Goal: Task Accomplishment & Management: Use online tool/utility

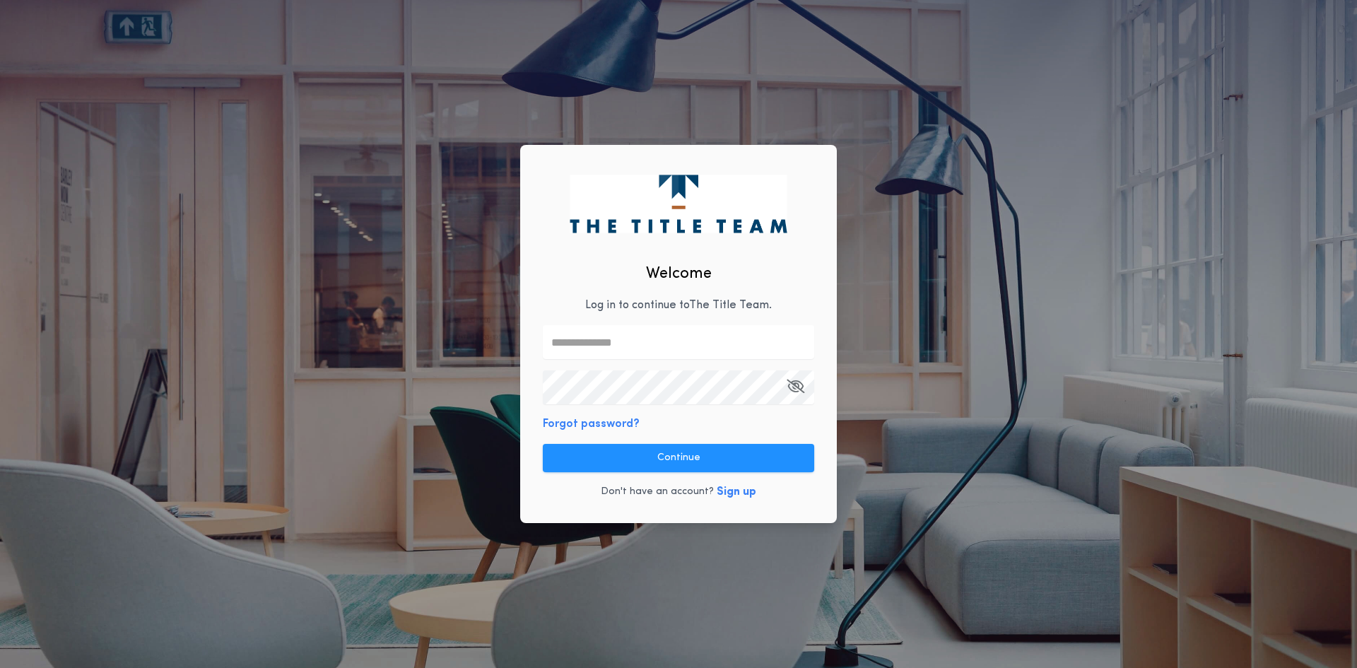
click at [604, 353] on input "text" at bounding box center [678, 342] width 271 height 34
type input "**********"
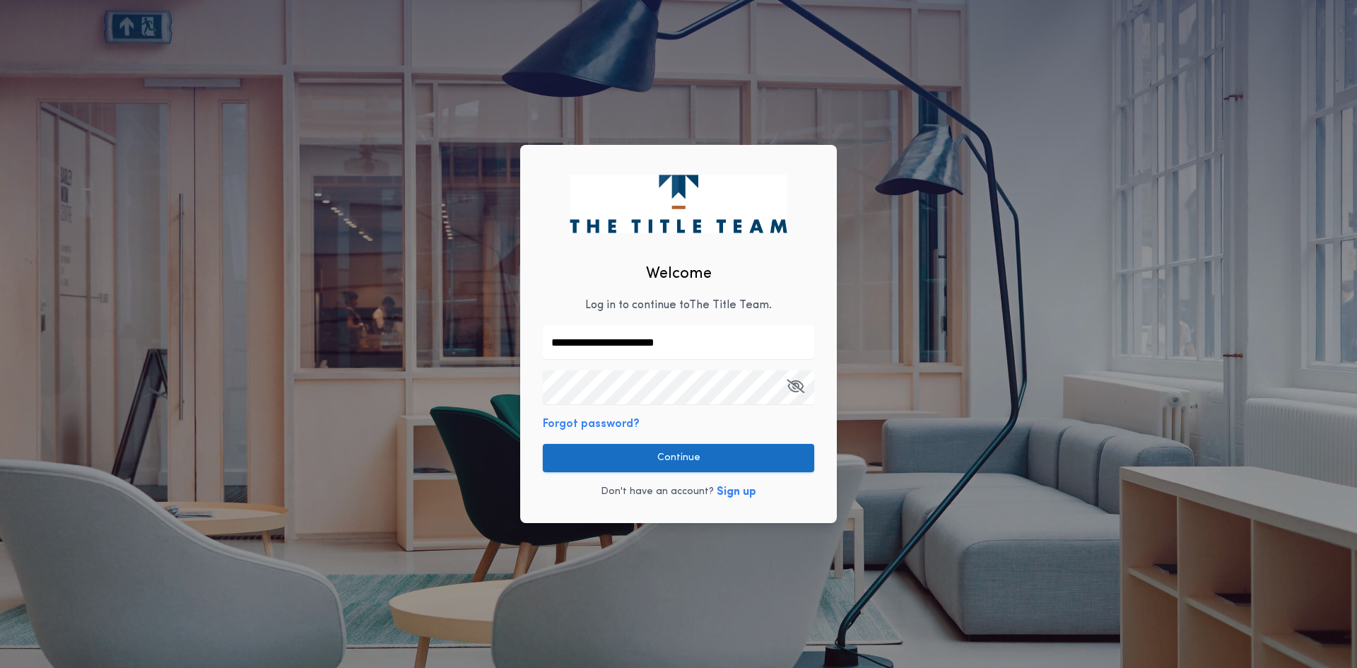
click at [588, 461] on button "Continue" at bounding box center [678, 458] width 271 height 28
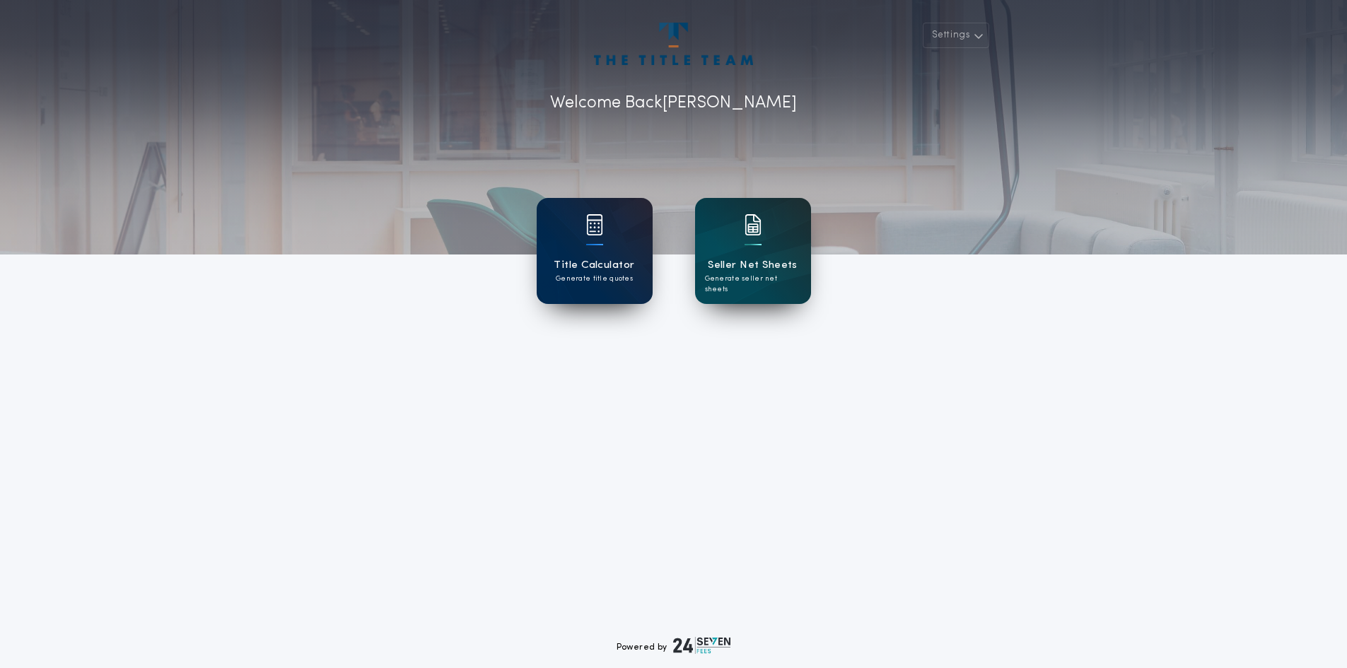
click at [604, 285] on div "Title Calculator Generate title quotes" at bounding box center [595, 251] width 116 height 106
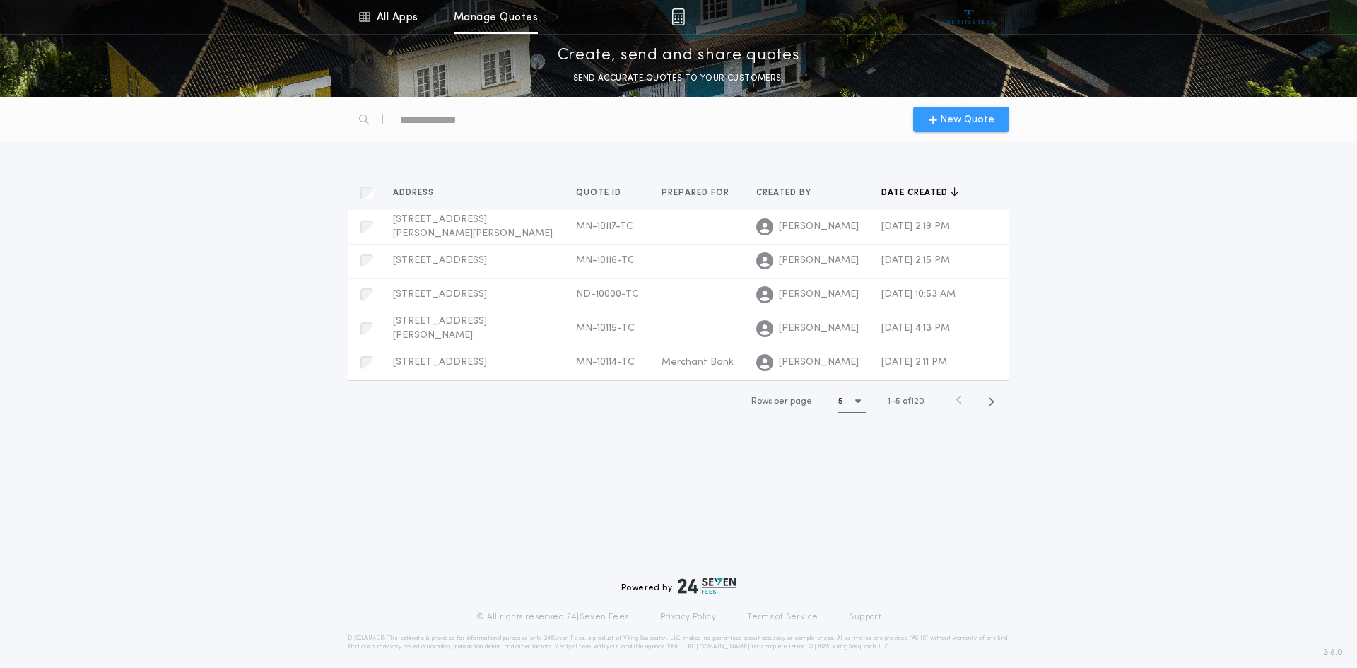
click at [976, 112] on span "New Quote" at bounding box center [967, 119] width 54 height 15
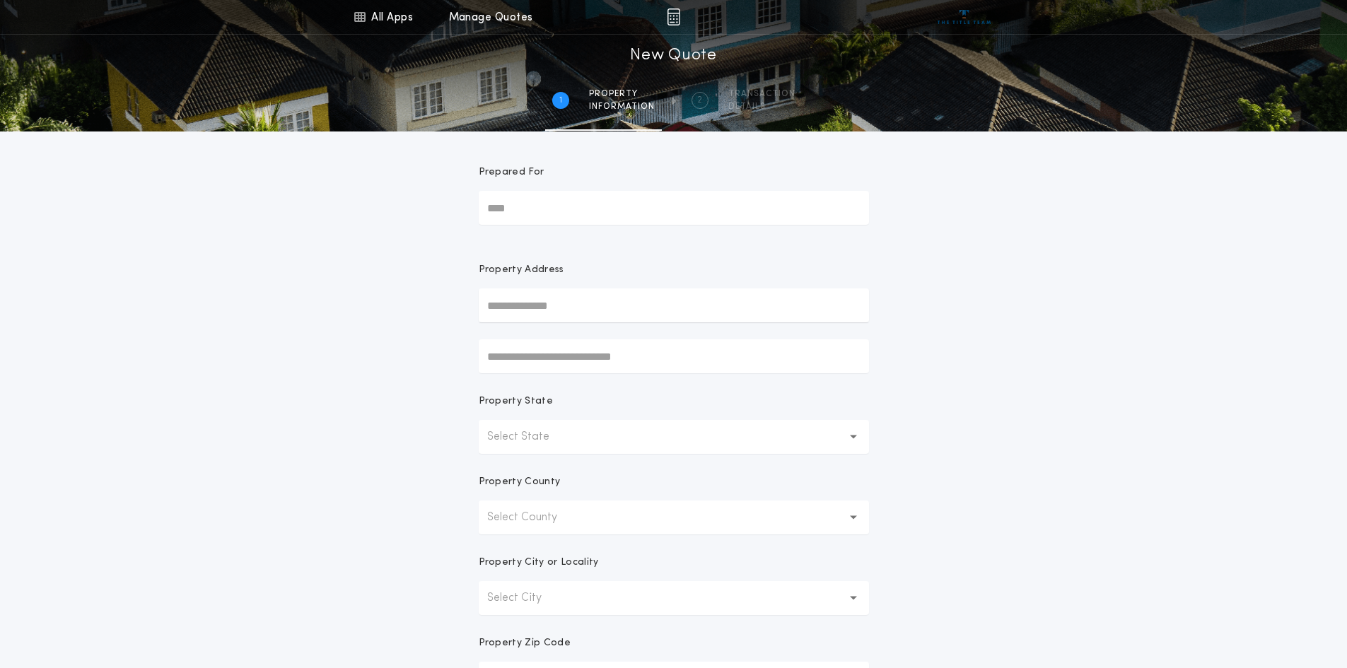
click at [561, 203] on input "Prepared For" at bounding box center [674, 208] width 390 height 34
type input "*"
click at [579, 305] on input "text" at bounding box center [674, 305] width 390 height 34
drag, startPoint x: 546, startPoint y: 204, endPoint x: 395, endPoint y: 206, distance: 151.3
click at [395, 209] on div "All Apps Title Calculator Seller Net Sheets Menu All Apps Manage Quotes 1 /2 Ne…" at bounding box center [673, 404] width 1347 height 808
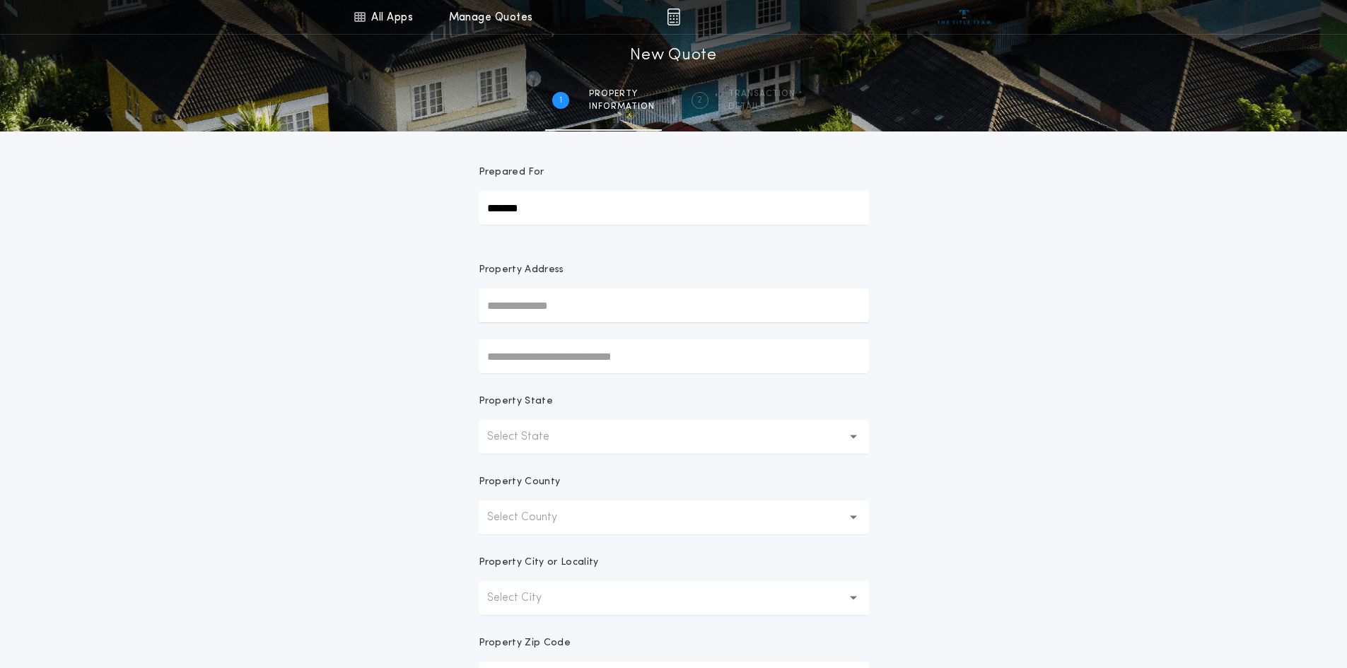
type input "*******"
click at [512, 308] on input "text" at bounding box center [674, 305] width 390 height 34
click at [551, 304] on input "text" at bounding box center [674, 305] width 390 height 34
click at [618, 336] on button "[STREET_ADDRESS][PERSON_NAME]" at bounding box center [674, 333] width 390 height 21
type input "**********"
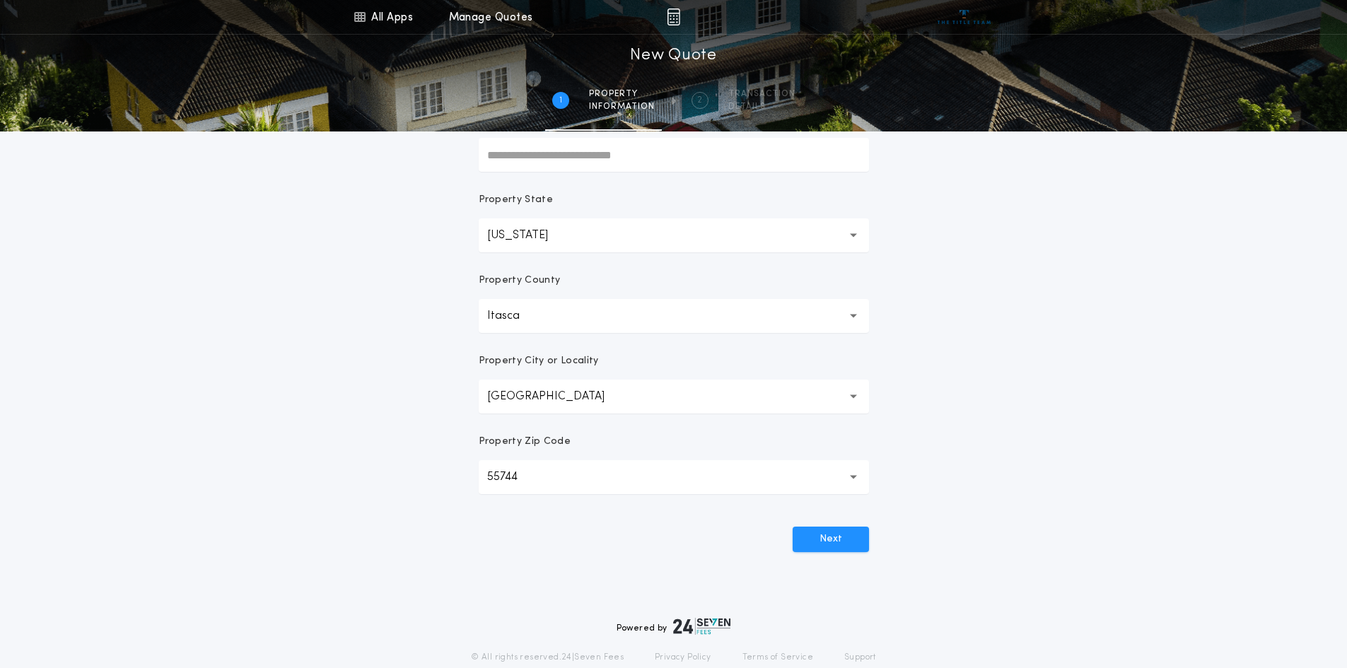
scroll to position [212, 0]
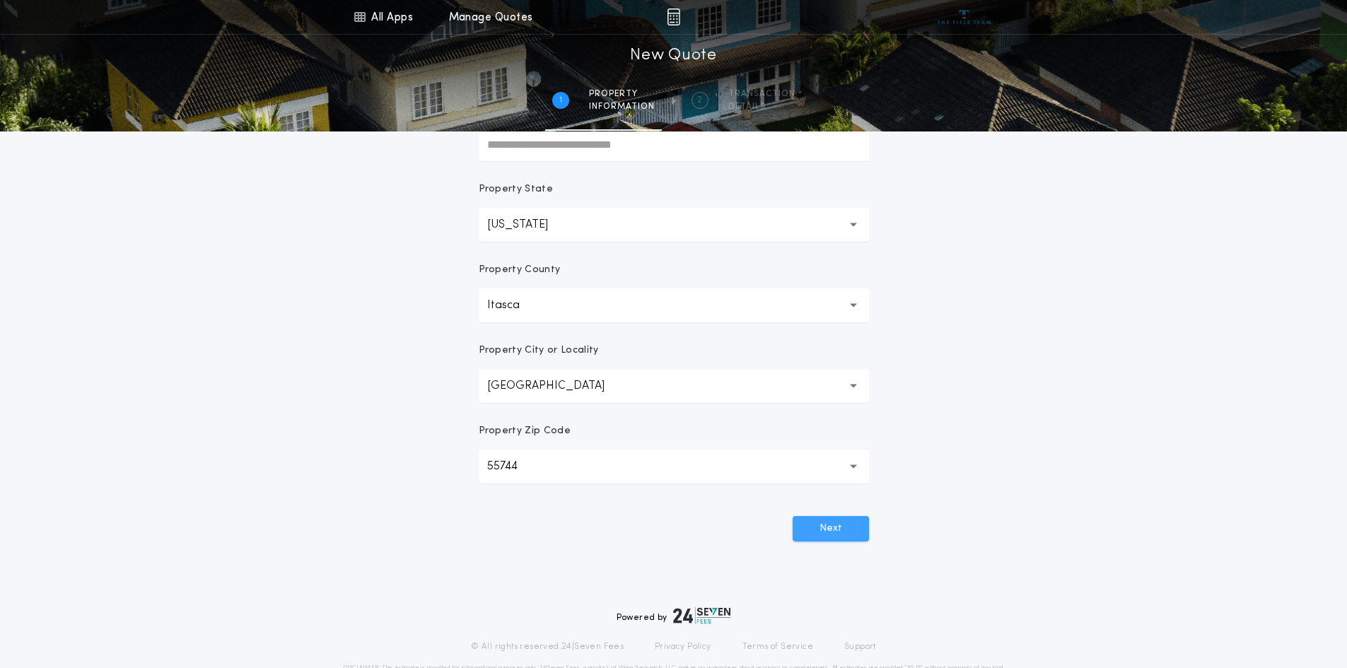
click at [857, 534] on button "Next" at bounding box center [830, 528] width 76 height 25
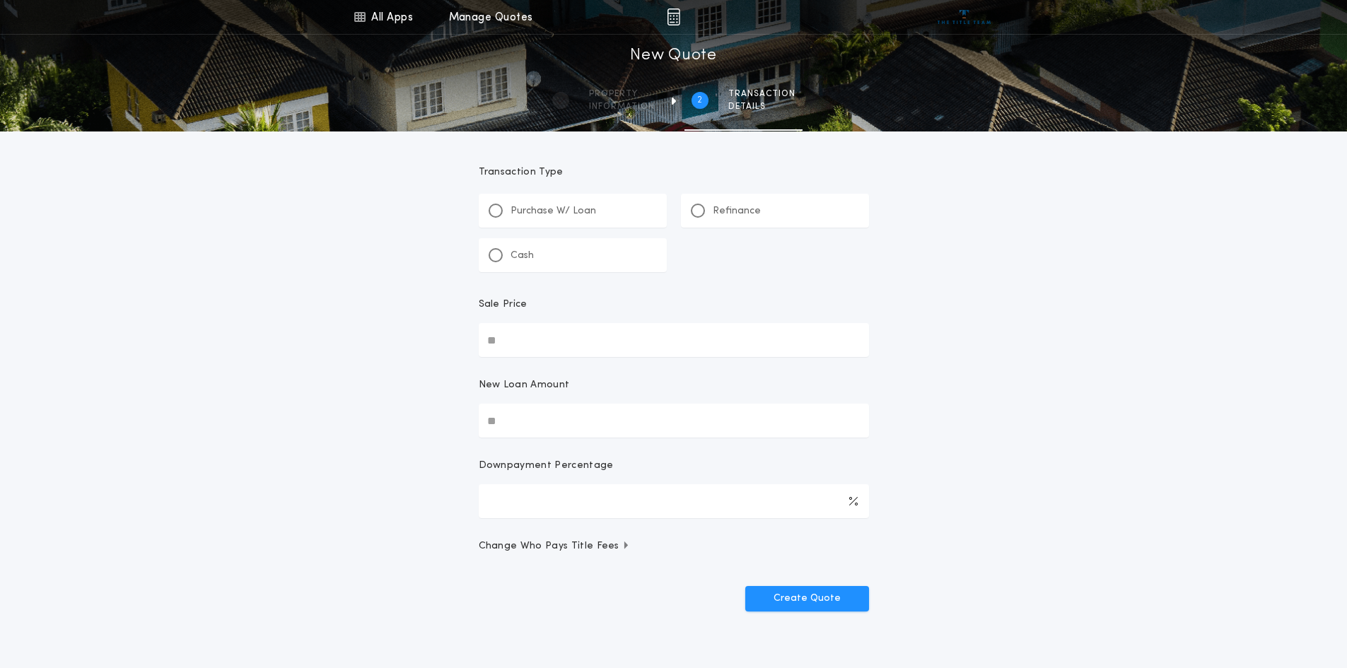
click at [713, 211] on p "Refinance" at bounding box center [737, 211] width 48 height 14
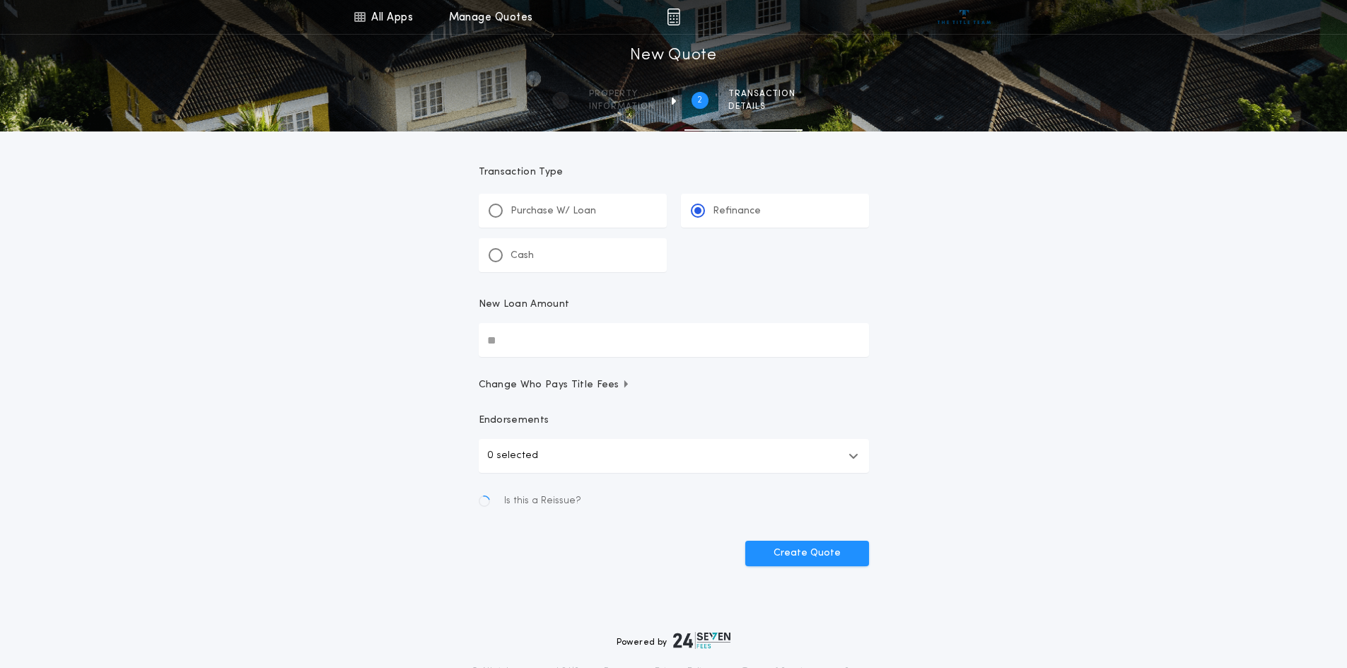
click at [585, 336] on input "New Loan Amount" at bounding box center [674, 340] width 390 height 34
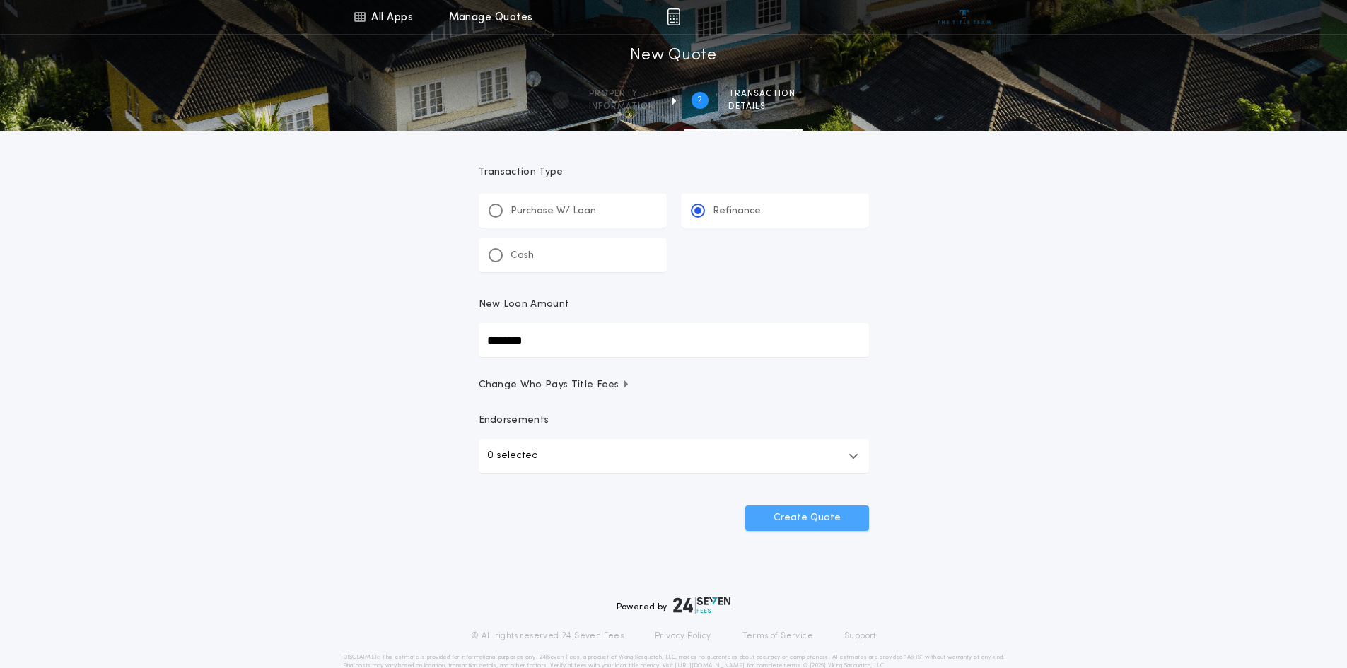
type input "********"
click at [770, 518] on button "Create Quote" at bounding box center [807, 517] width 124 height 25
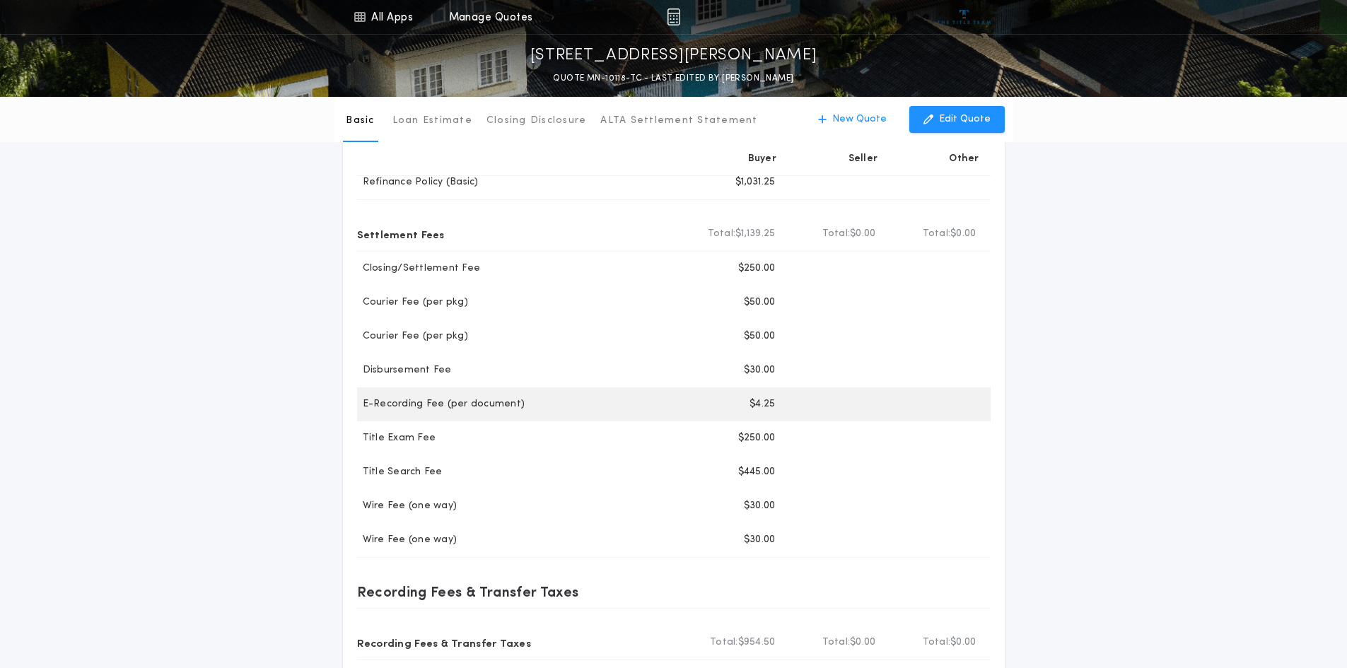
scroll to position [71, 0]
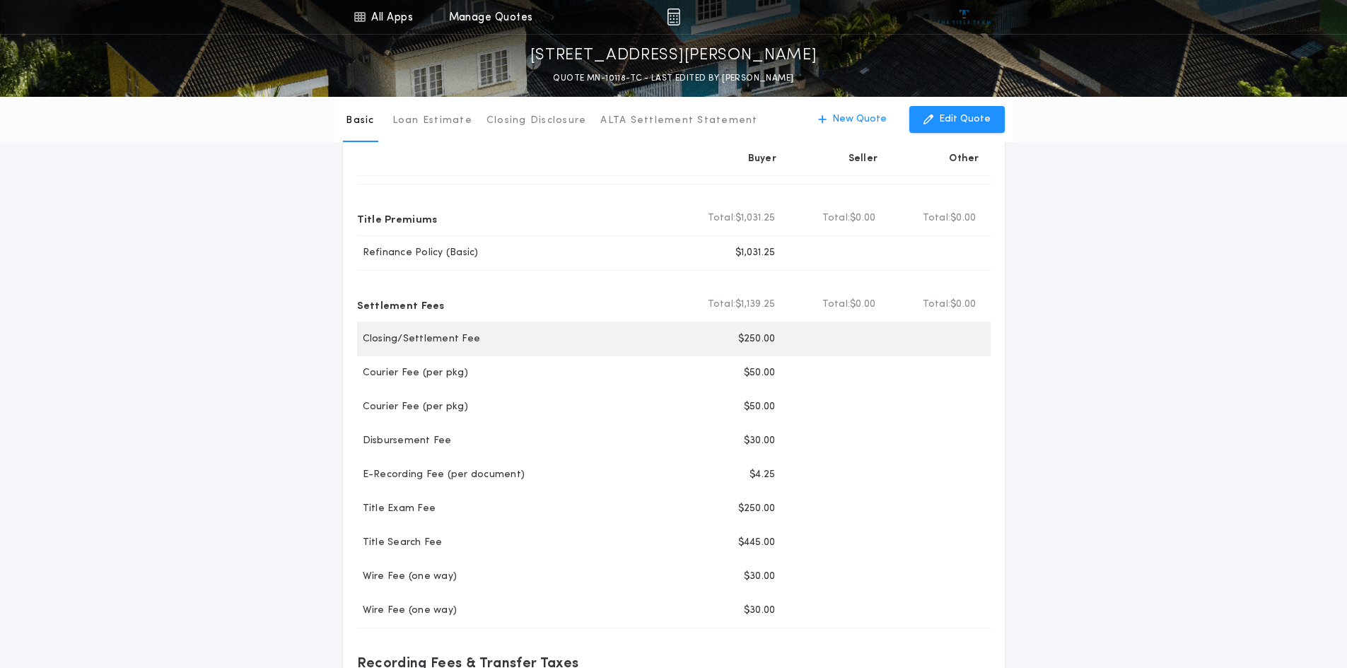
click at [626, 337] on div "Closing/Settlement Fee" at bounding box center [521, 339] width 329 height 14
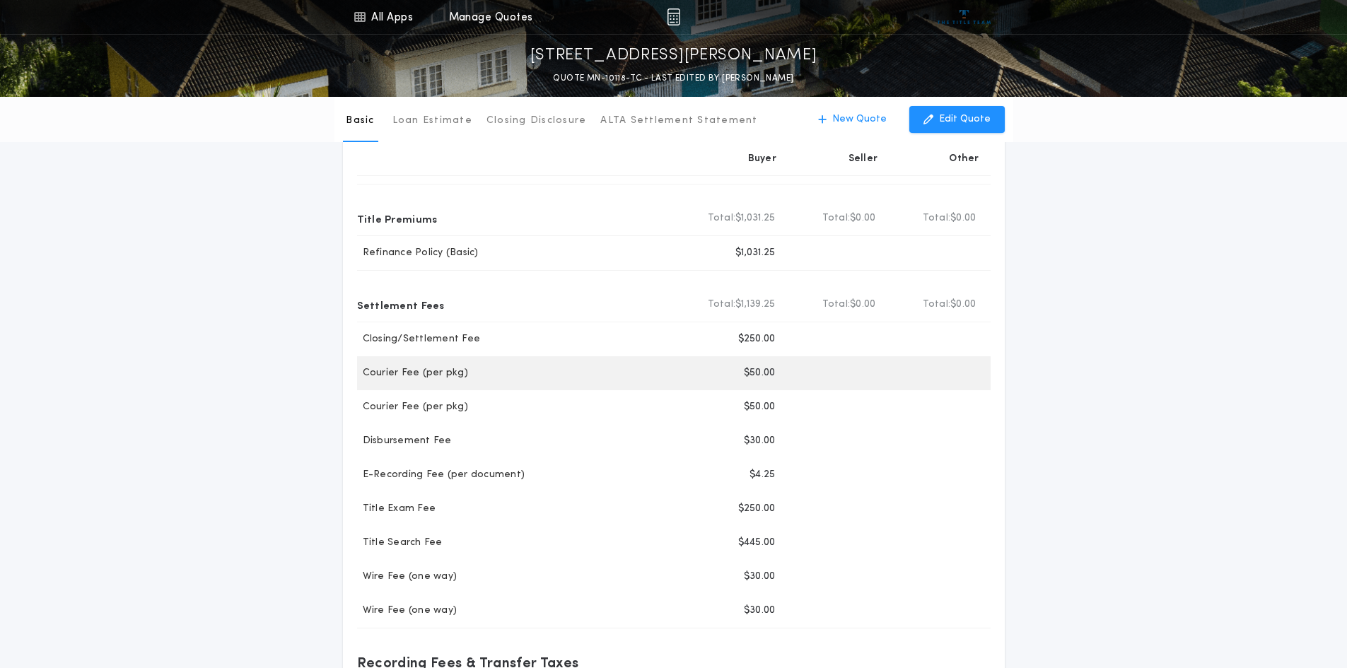
click at [599, 380] on div "Courier Fee (per pkg) Buyer $50.00" at bounding box center [673, 373] width 633 height 34
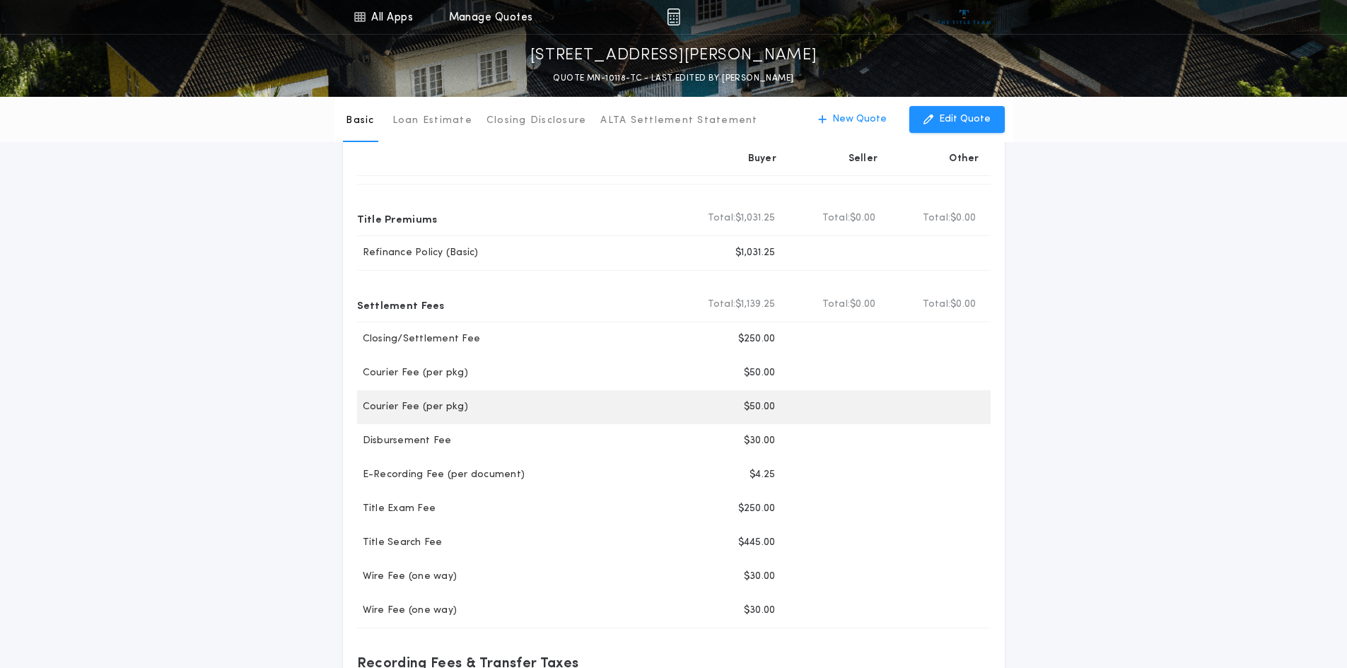
click at [600, 414] on div "Courier Fee (per pkg) Buyer $50.00" at bounding box center [673, 407] width 633 height 34
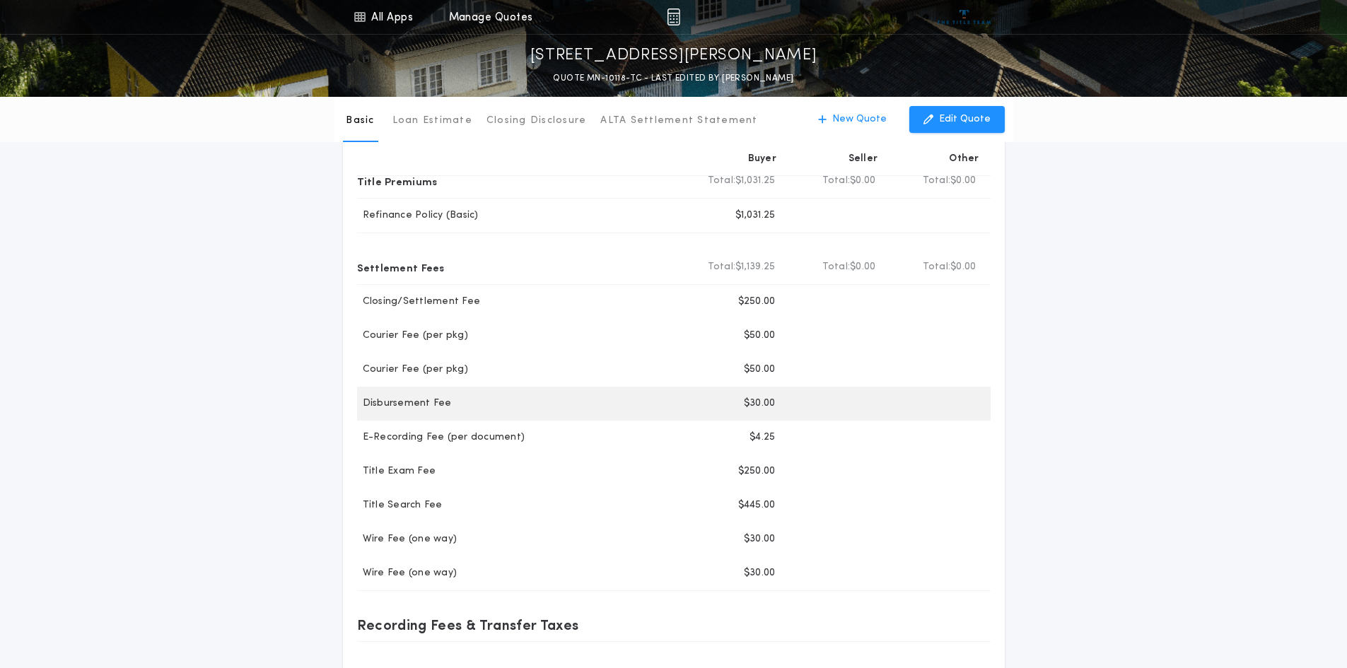
scroll to position [141, 0]
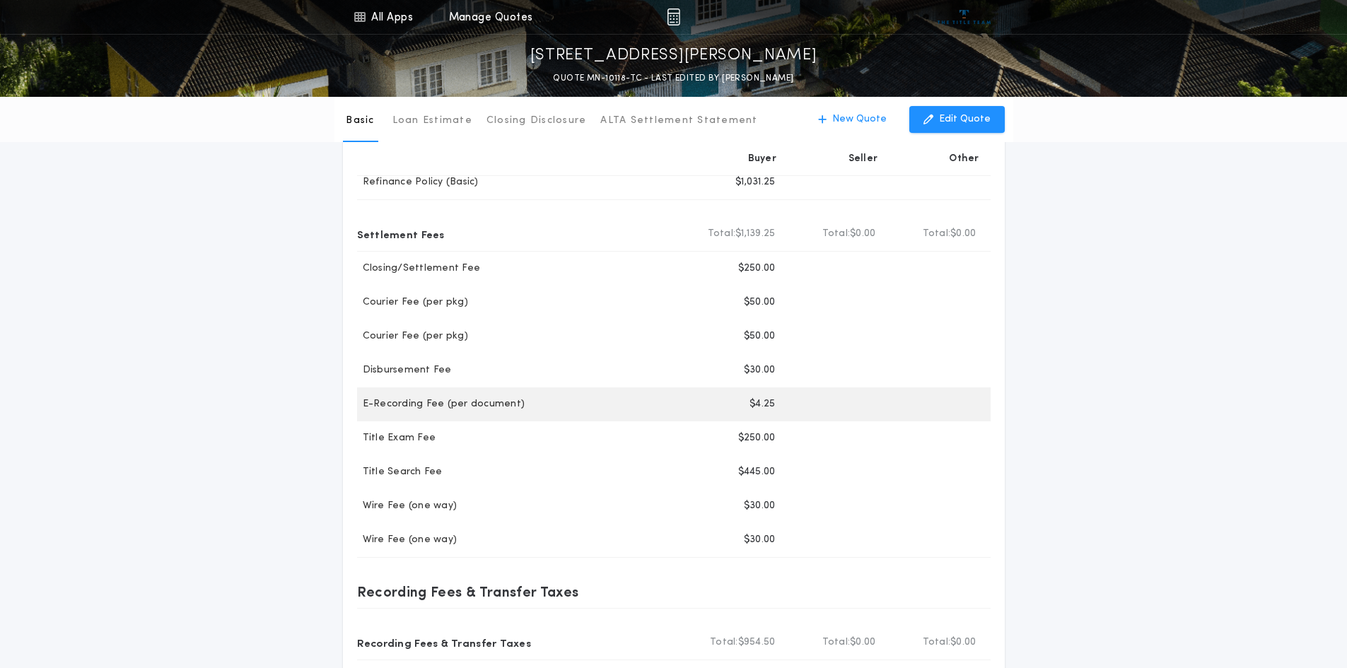
click at [598, 406] on div "E-Recording Fee (per document)" at bounding box center [521, 404] width 329 height 14
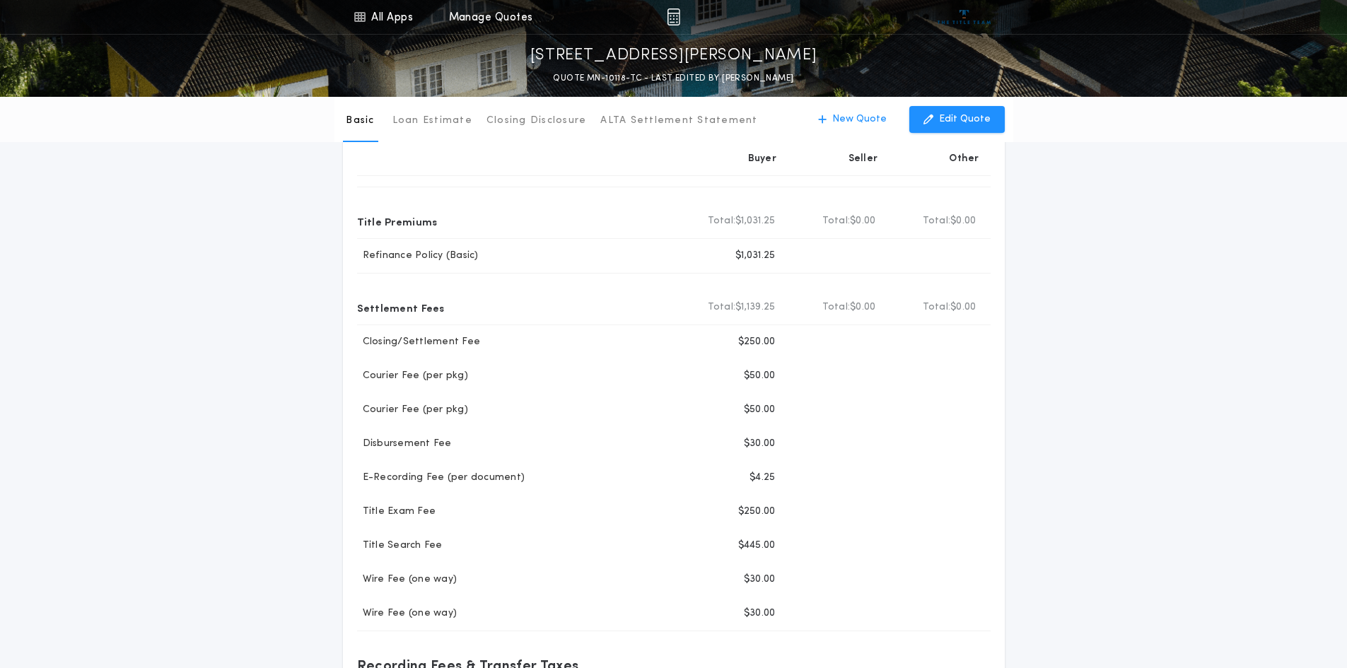
scroll to position [0, 0]
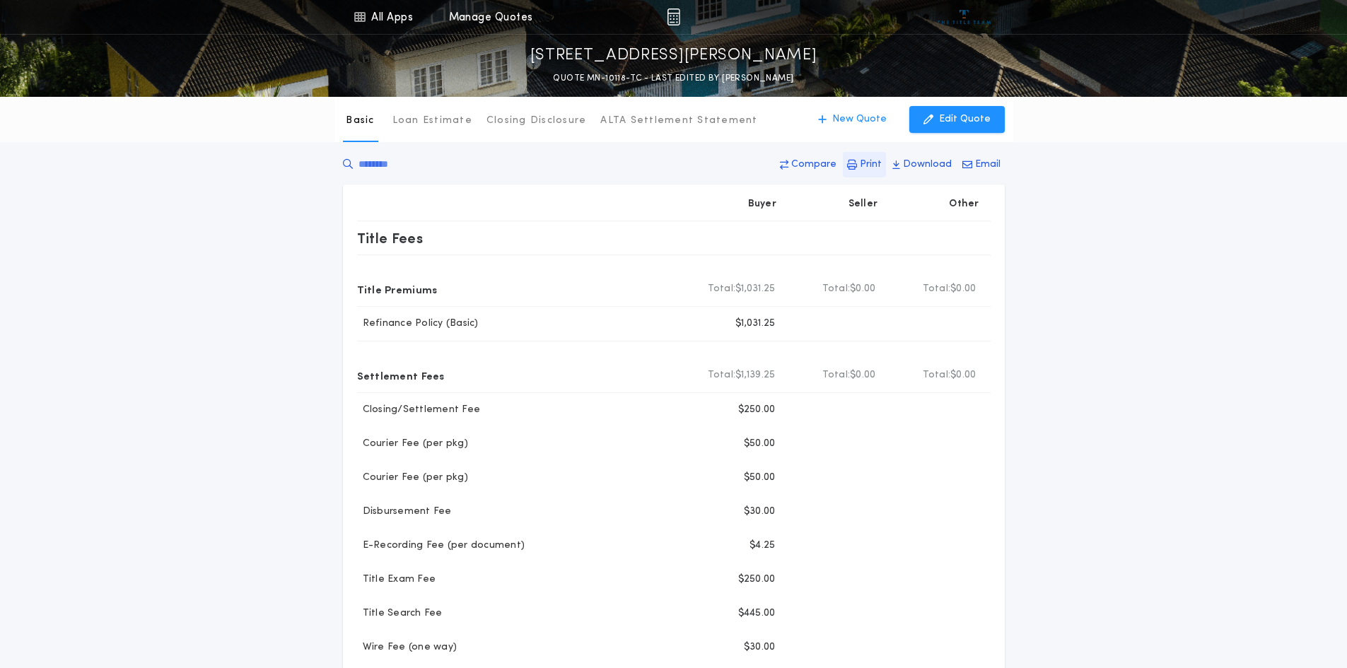
click at [874, 163] on p "Print" at bounding box center [871, 165] width 22 height 14
